Goal: Task Accomplishment & Management: Use online tool/utility

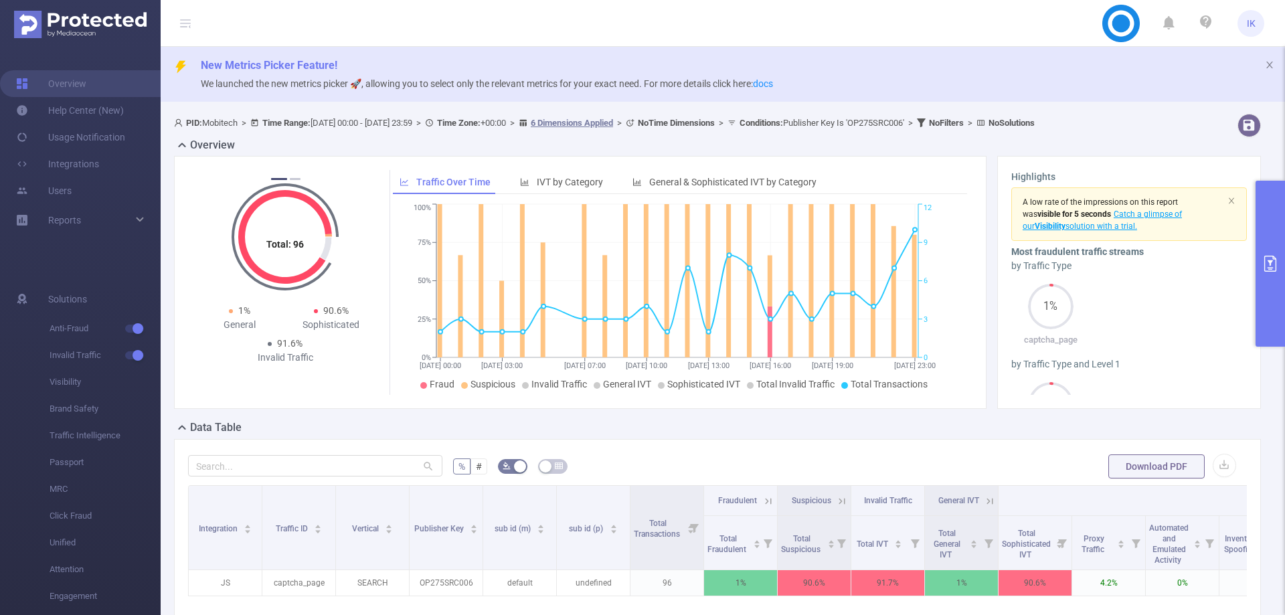
scroll to position [0, 427]
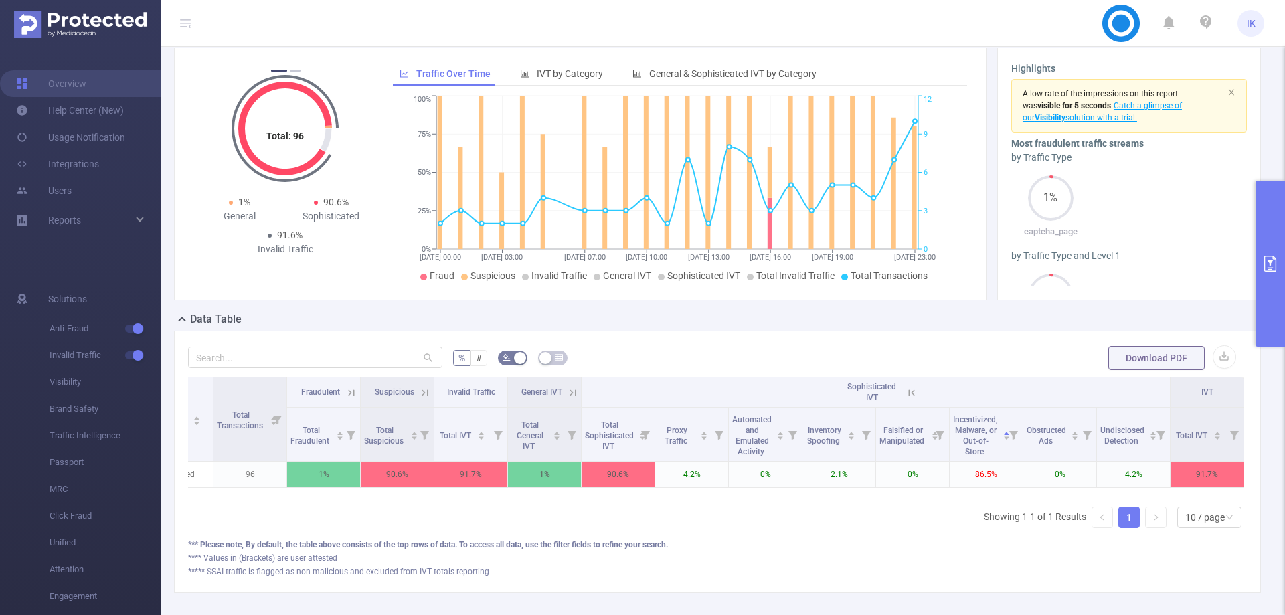
click at [1280, 297] on button "primary" at bounding box center [1270, 264] width 29 height 166
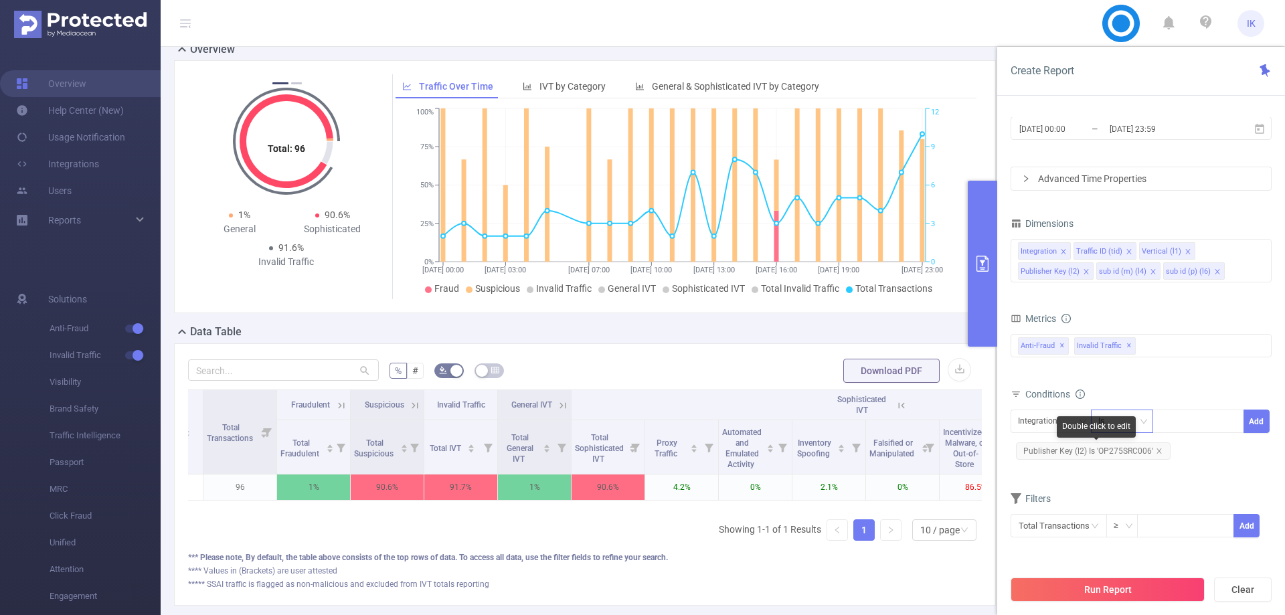
drag, startPoint x: 1157, startPoint y: 450, endPoint x: 1147, endPoint y: 444, distance: 12.0
click at [1157, 450] on icon "icon: close" at bounding box center [1159, 451] width 7 height 7
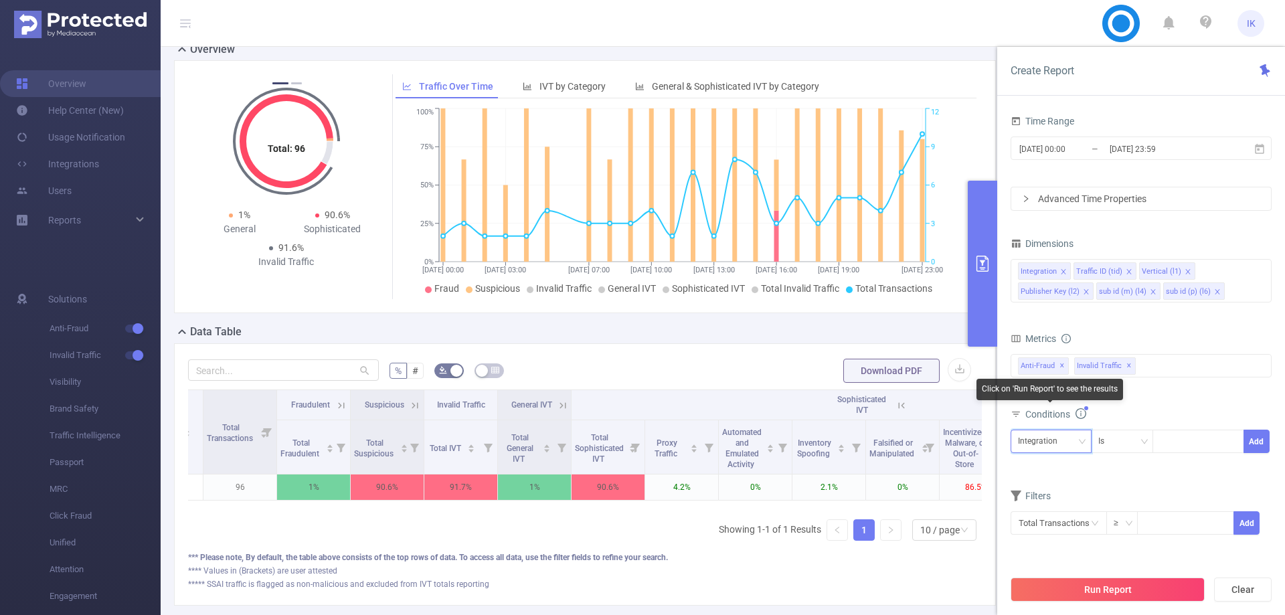
click at [1034, 442] on div "Integration" at bounding box center [1042, 441] width 49 height 22
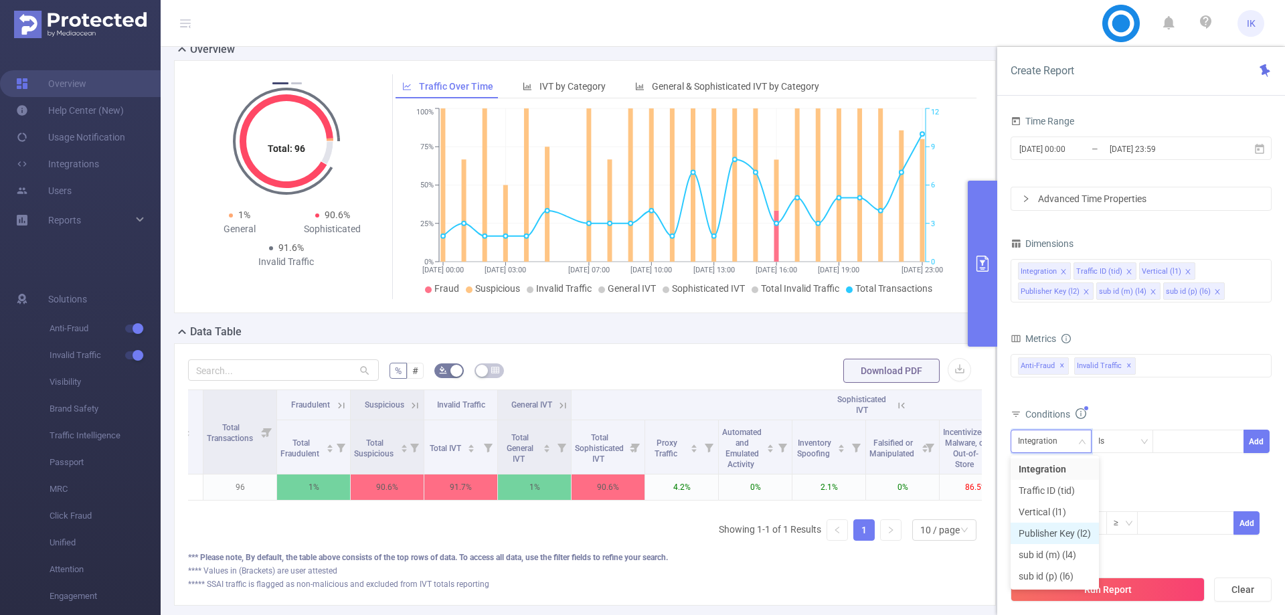
click at [1062, 527] on li "Publisher Key (l2)" at bounding box center [1055, 533] width 88 height 21
click at [1165, 441] on input at bounding box center [1163, 441] width 6 height 17
paste input "UN721SRC001"
type input "UN721SRC001"
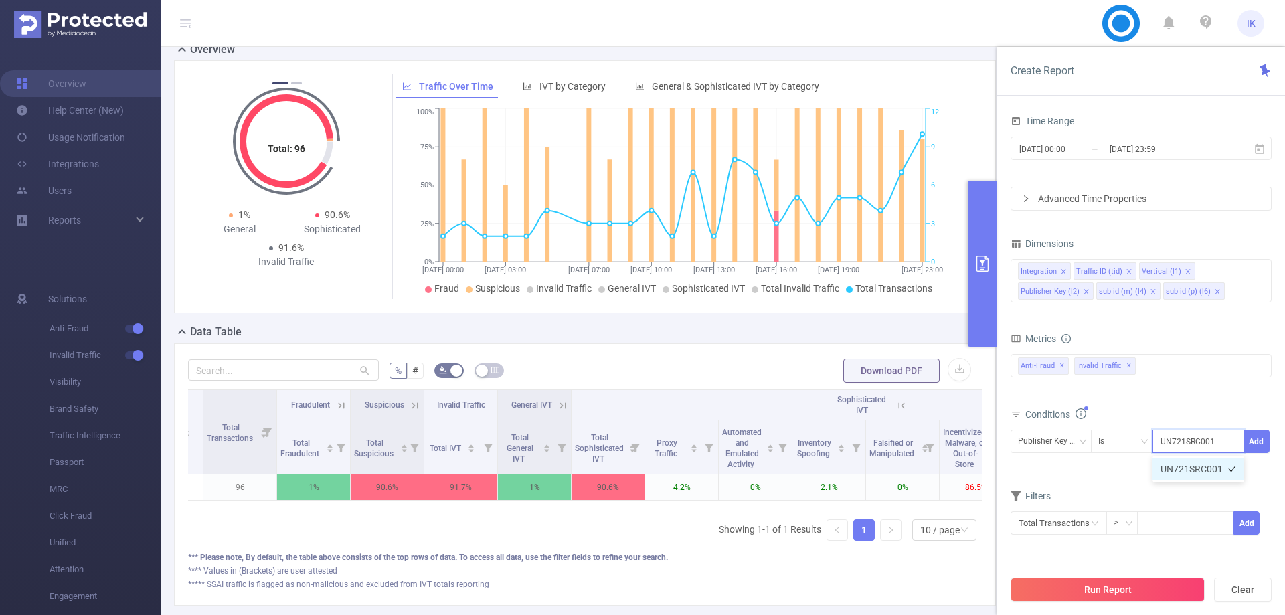
click at [1183, 478] on li "UN721SRC001" at bounding box center [1199, 469] width 92 height 21
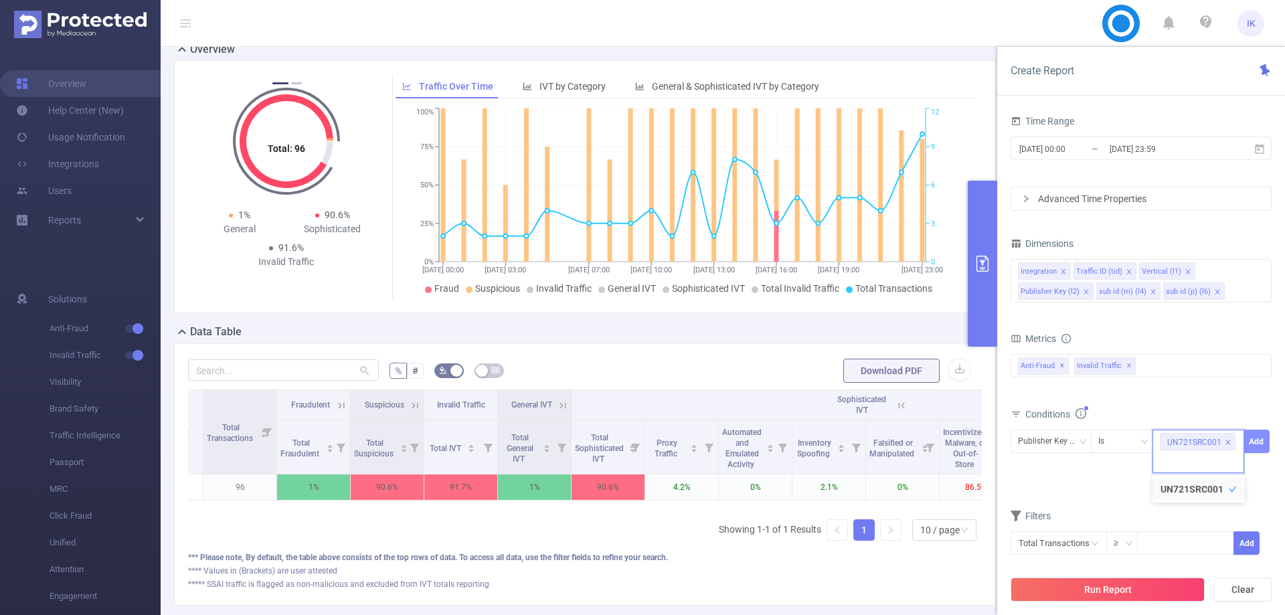
click at [1257, 445] on button "Add" at bounding box center [1257, 441] width 26 height 23
click at [1109, 588] on button "Run Report" at bounding box center [1108, 590] width 194 height 24
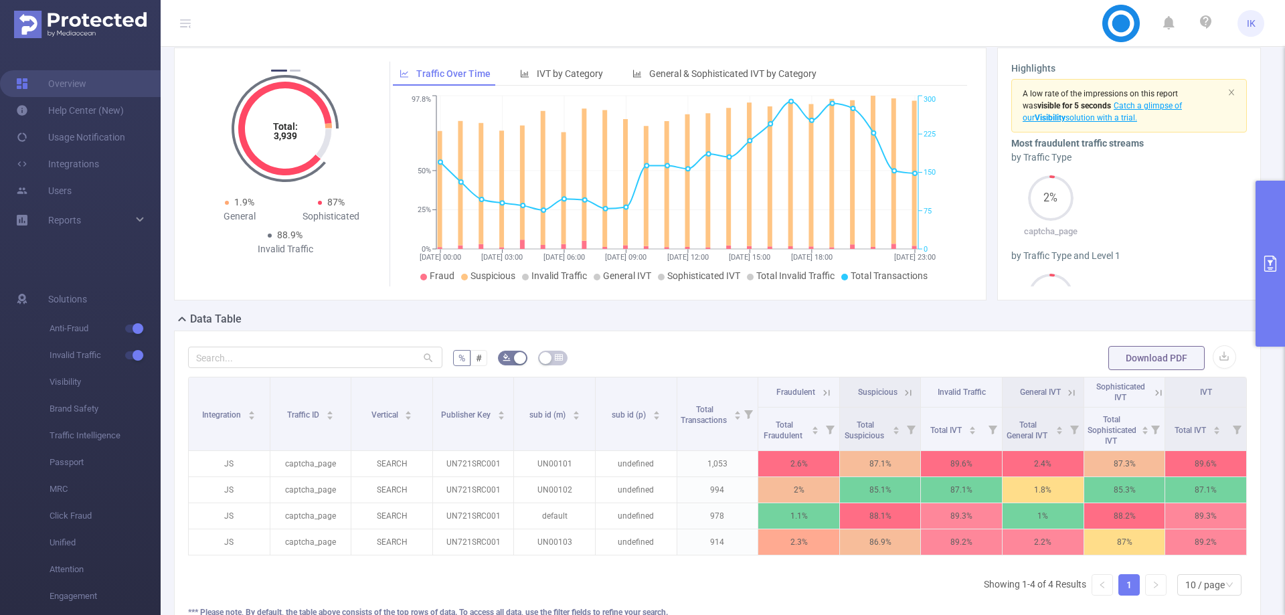
scroll to position [0, 3]
click at [1146, 392] on icon at bounding box center [1154, 392] width 16 height 13
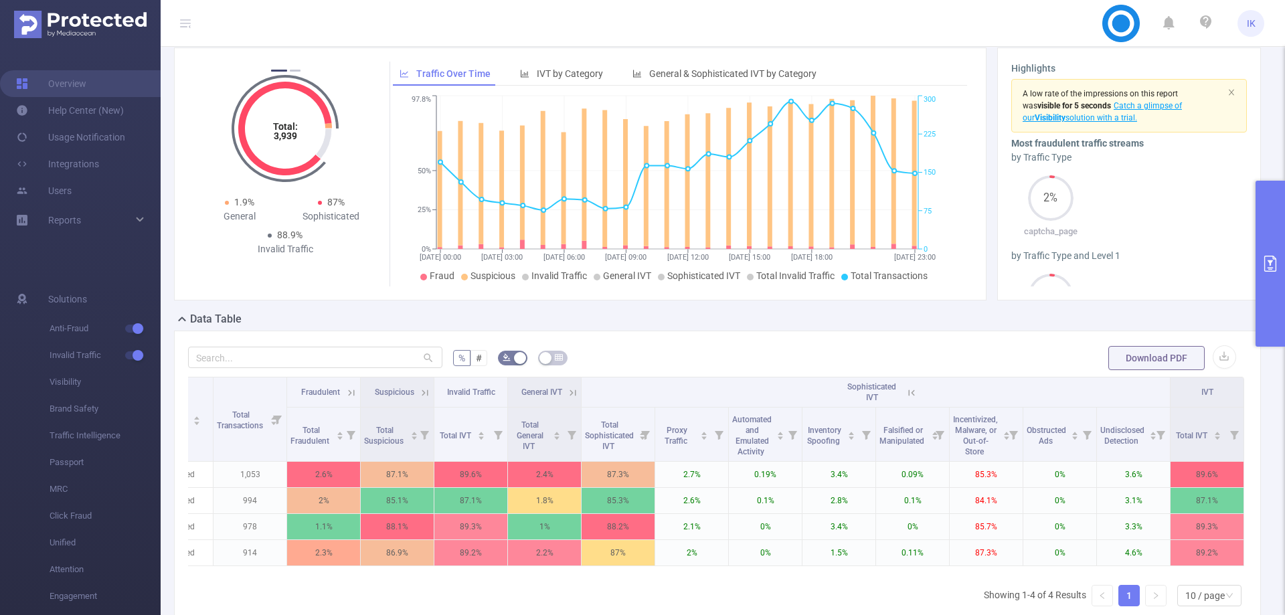
scroll to position [0, 425]
click at [1266, 299] on button "primary" at bounding box center [1270, 264] width 29 height 166
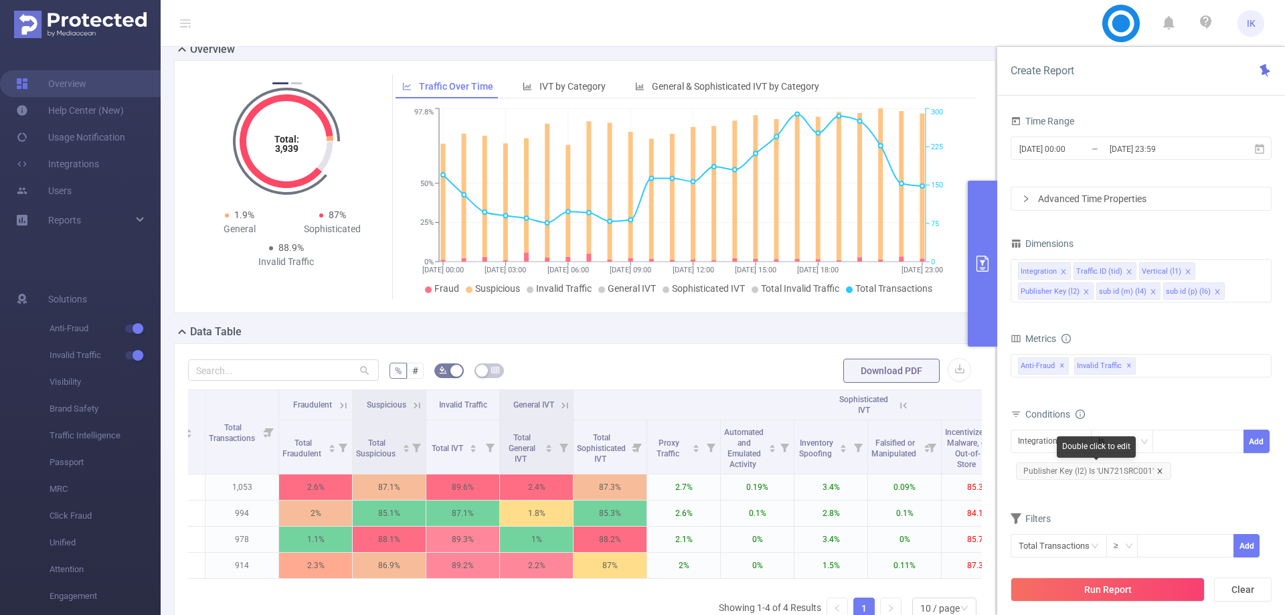
click at [1159, 471] on icon "icon: close" at bounding box center [1160, 471] width 7 height 7
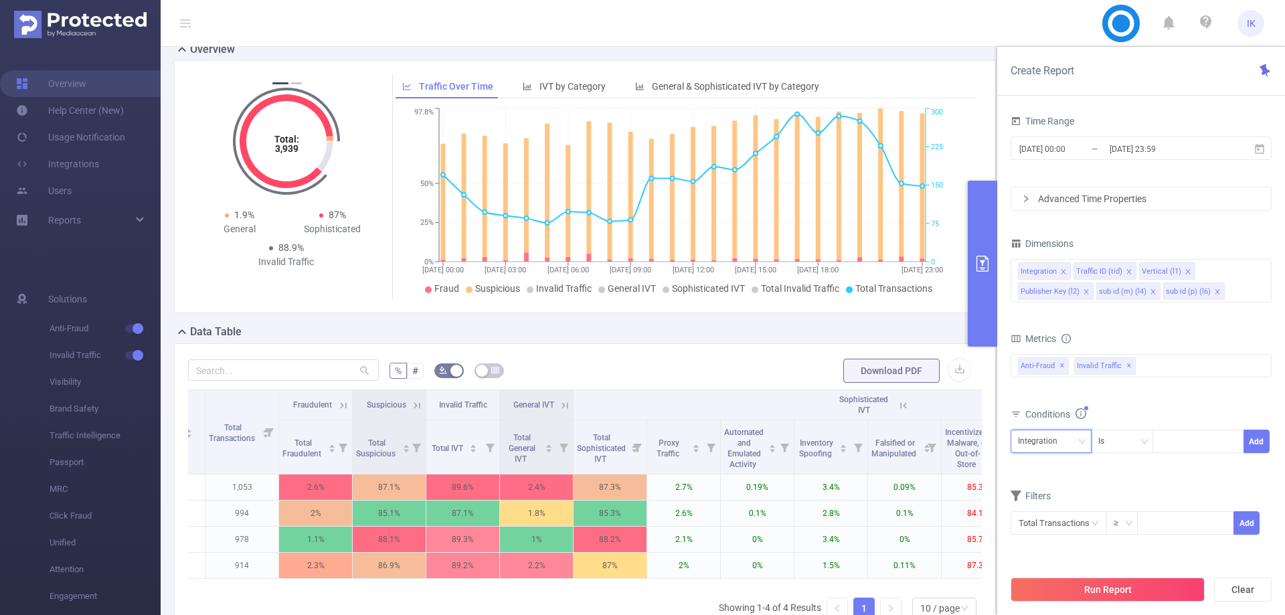
click at [1044, 438] on div "Integration" at bounding box center [1042, 441] width 49 height 22
click at [1065, 529] on li "Publisher Key (l2)" at bounding box center [1055, 533] width 88 height 21
click at [1190, 438] on div at bounding box center [1198, 441] width 77 height 22
paste input "UN811SRC002"
type input "UN811SRC002"
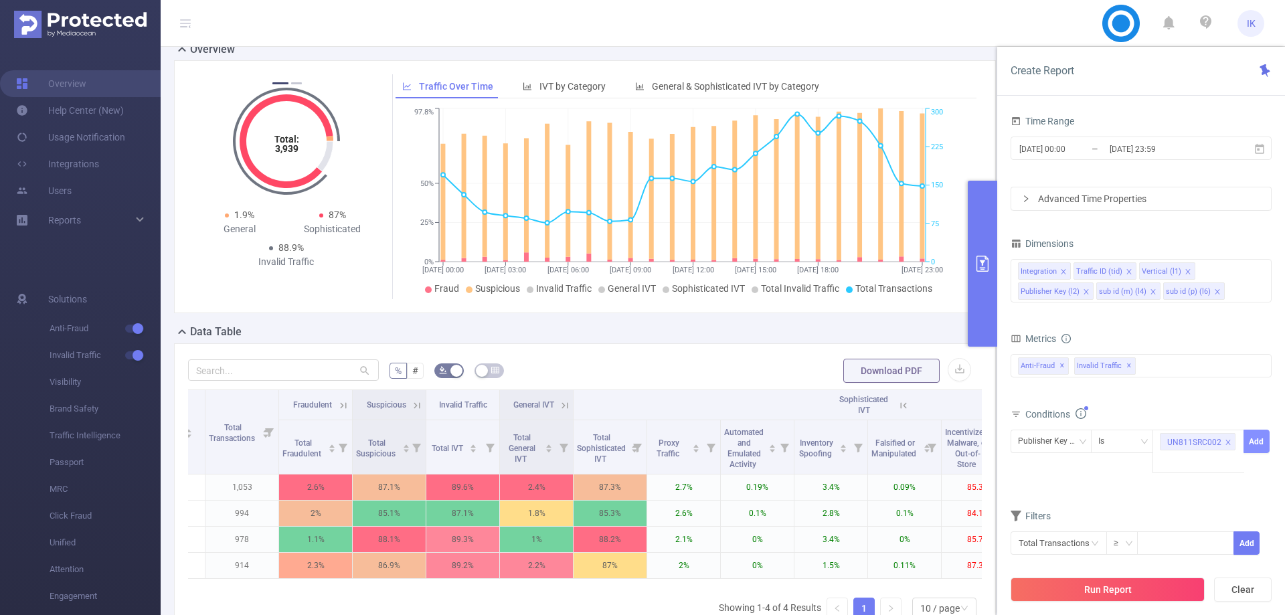
click at [1249, 448] on button "Add" at bounding box center [1257, 441] width 26 height 23
click at [1129, 584] on button "Run Report" at bounding box center [1108, 590] width 194 height 24
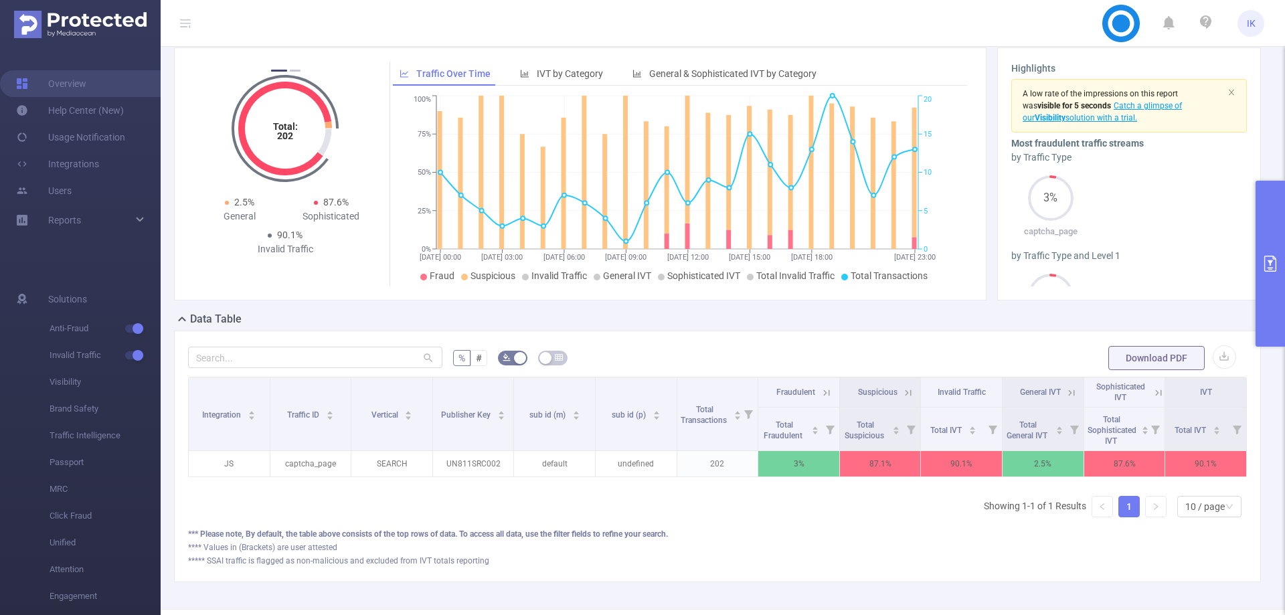
scroll to position [0, 3]
click at [1121, 388] on span "Sophisticated IVT" at bounding box center [1118, 392] width 49 height 20
click at [1153, 392] on icon at bounding box center [1156, 393] width 6 height 6
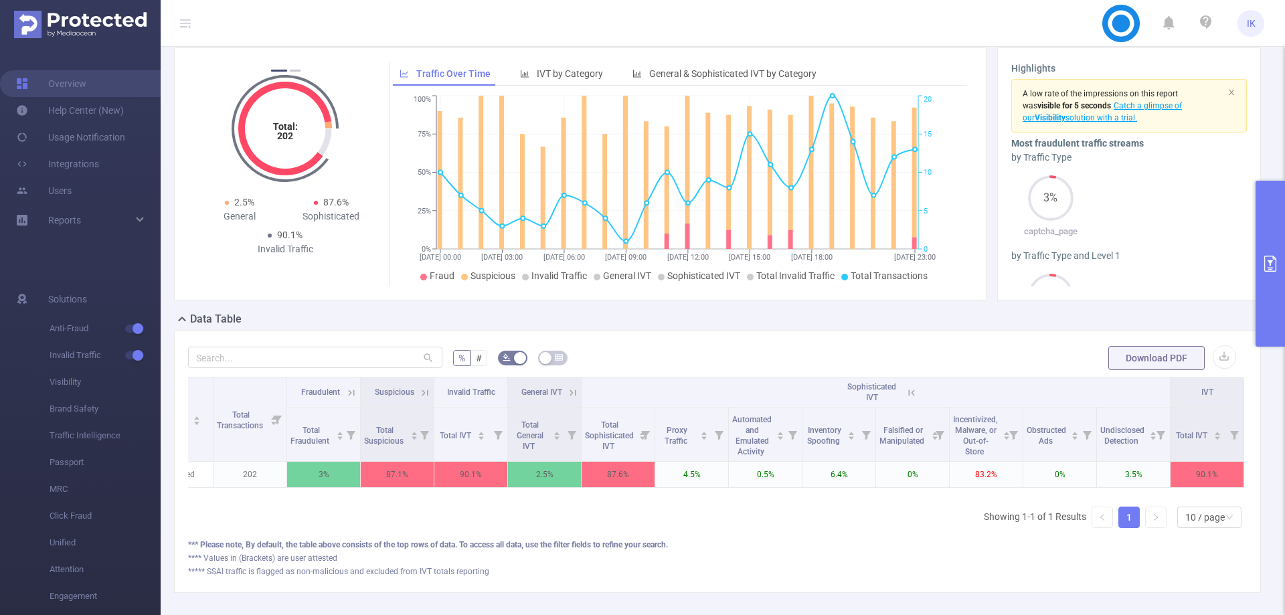
scroll to position [0, 423]
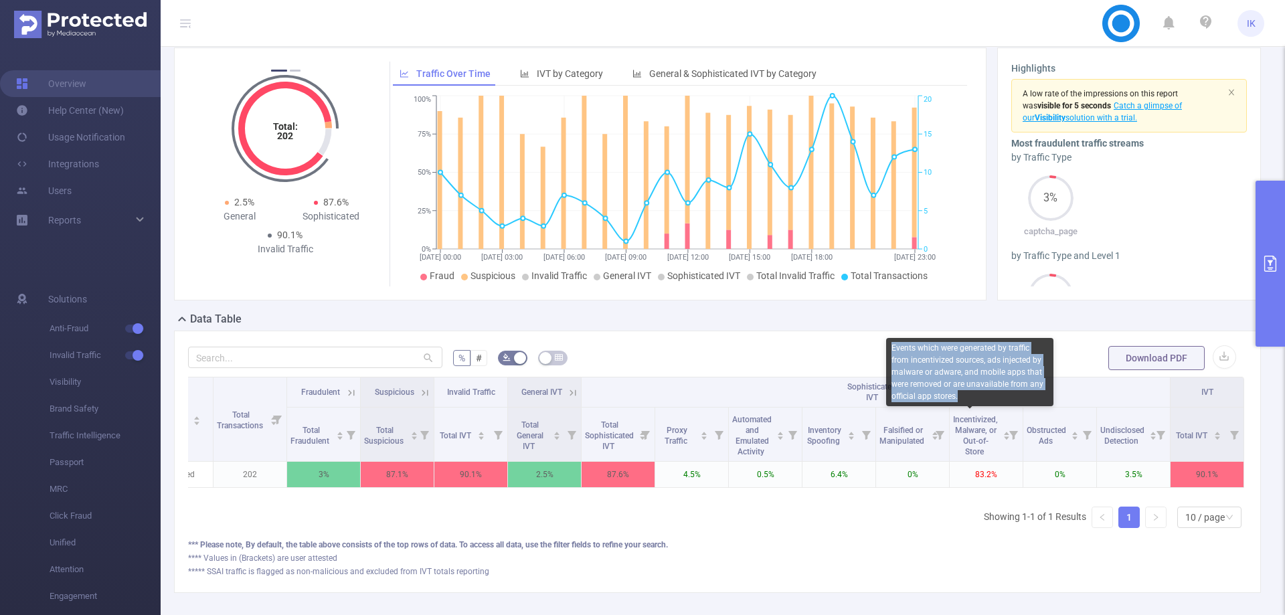
copy div "Events which were generated by traffic from incentivized sources, ads injected …"
drag, startPoint x: 969, startPoint y: 396, endPoint x: 888, endPoint y: 344, distance: 96.0
click at [888, 344] on div "Events which were generated by traffic from incentivized sources, ads injected …" at bounding box center [969, 372] width 167 height 68
